Goal: Task Accomplishment & Management: Manage account settings

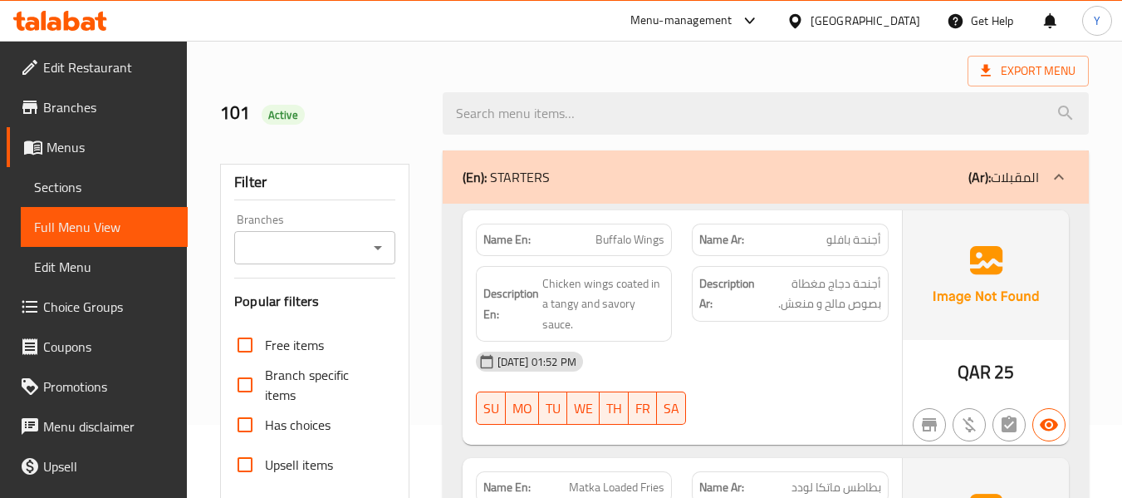
scroll to position [508, 0]
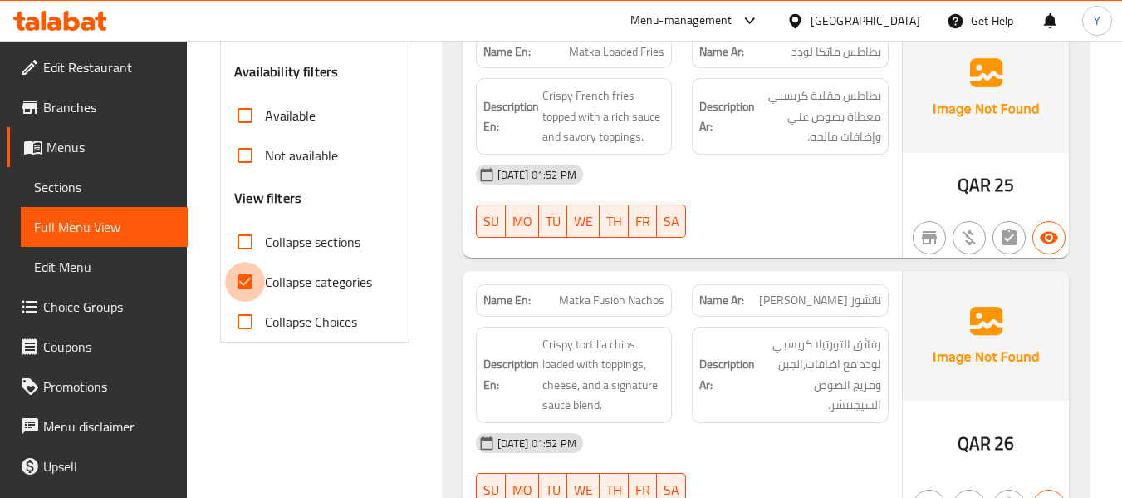
click at [242, 277] on input "Collapse categories" at bounding box center [245, 282] width 40 height 40
checkbox input "false"
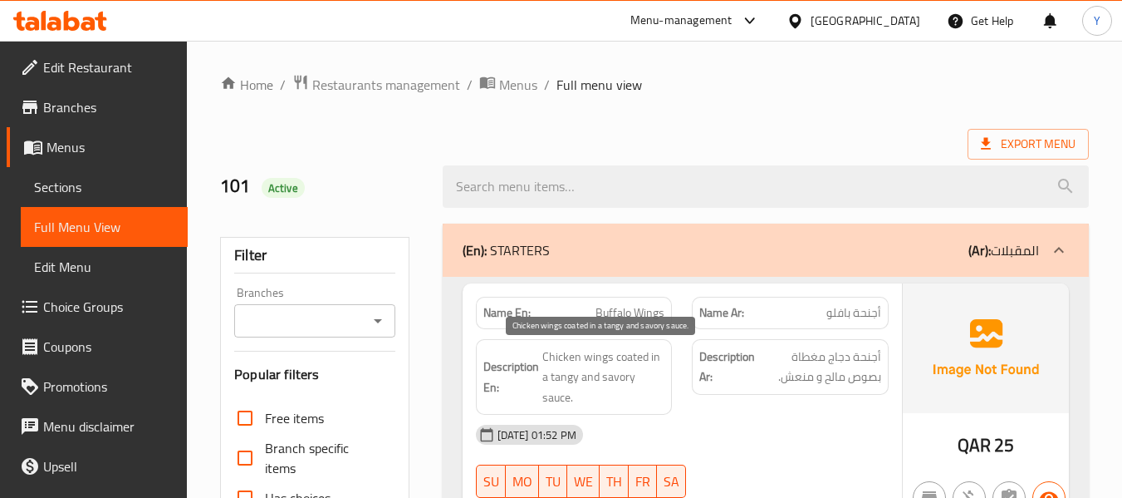
click at [635, 369] on span "Chicken wings coated in a tangy and savory sauce." at bounding box center [603, 376] width 123 height 61
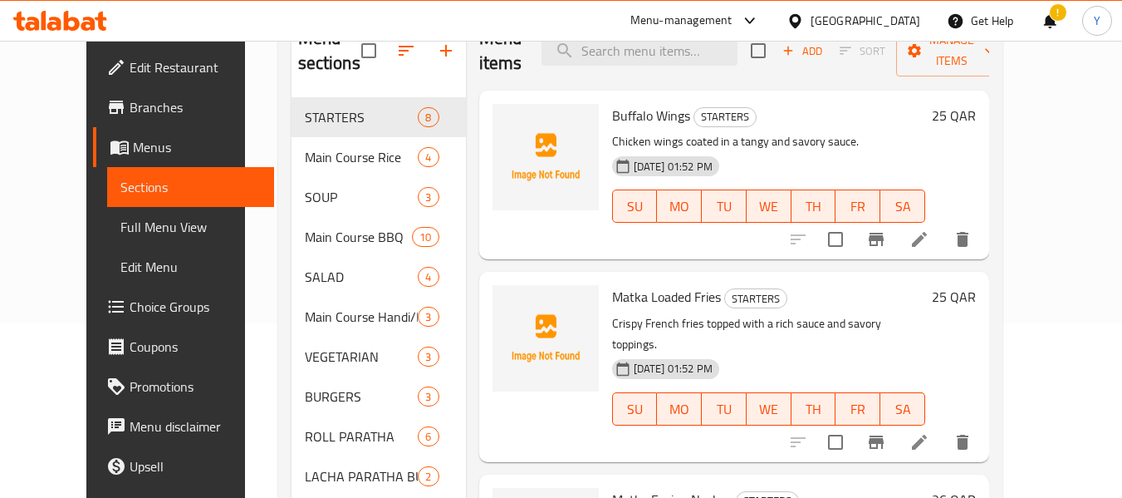
scroll to position [149, 0]
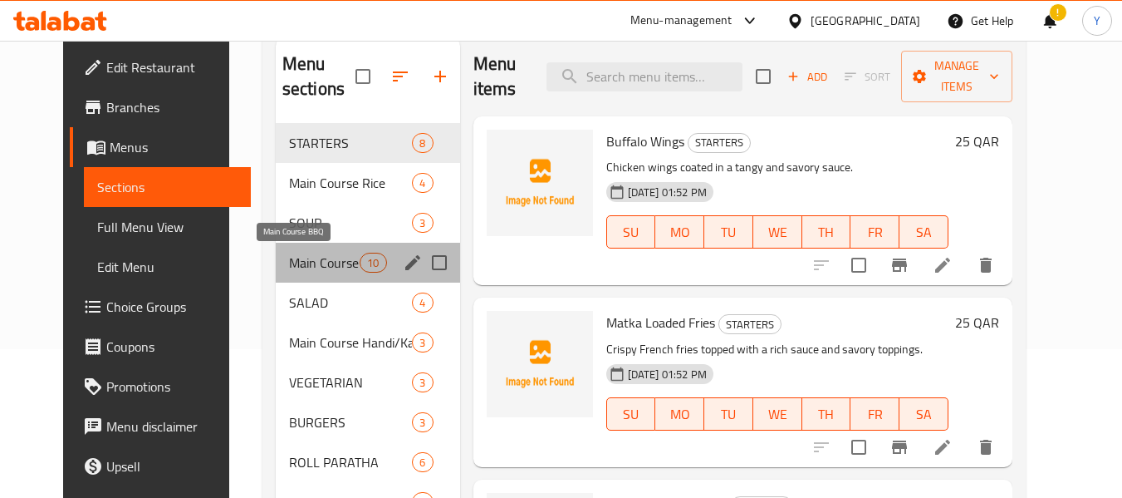
click at [292, 258] on span "Main Course BBQ" at bounding box center [324, 263] width 71 height 20
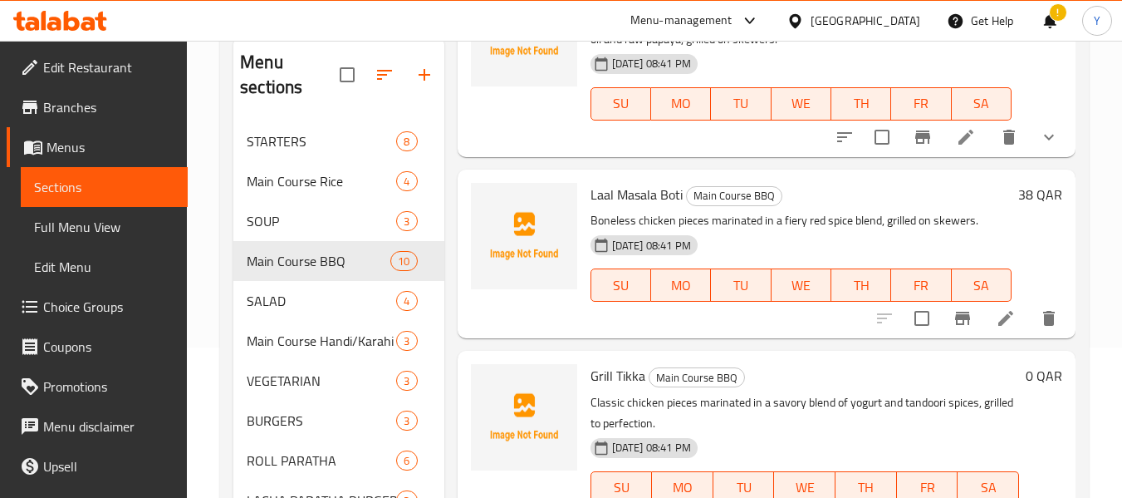
scroll to position [365, 0]
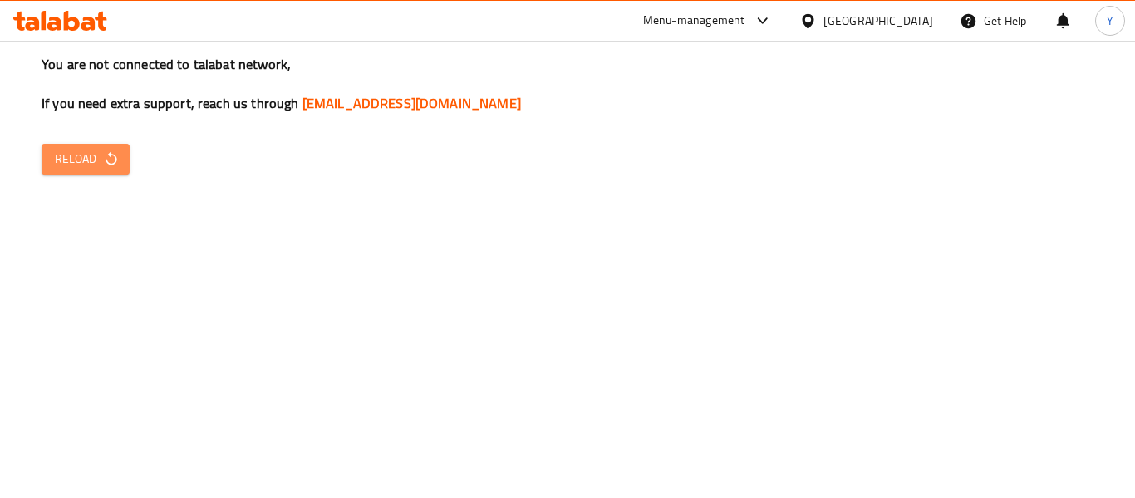
click at [83, 164] on span "Reload" at bounding box center [85, 159] width 61 height 21
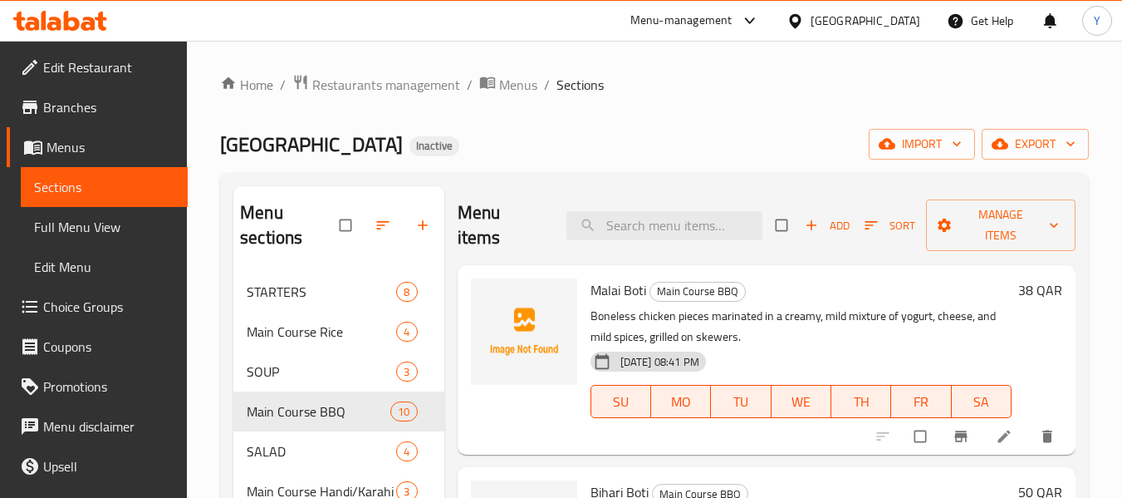
click at [96, 66] on span "Edit Restaurant" at bounding box center [108, 67] width 131 height 20
